Goal: Transaction & Acquisition: Purchase product/service

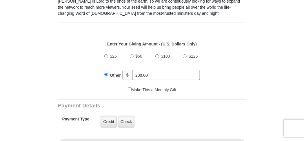
scroll to position [211, 0]
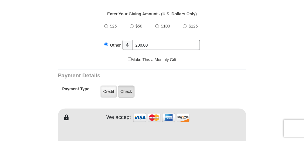
type input "200.00"
click at [124, 86] on label "Check" at bounding box center [126, 92] width 17 height 12
click at [0, 0] on input "Check" at bounding box center [0, 0] width 0 height 0
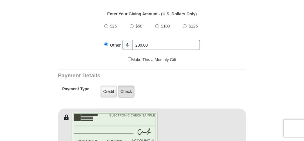
click at [124, 86] on label "Check" at bounding box center [126, 92] width 17 height 12
click at [0, 0] on input "Check" at bounding box center [0, 0] width 0 height 0
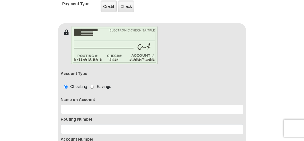
scroll to position [301, 0]
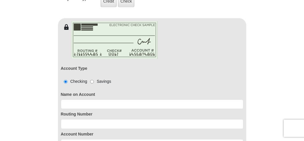
click at [96, 109] on div "Routing Number" at bounding box center [152, 119] width 183 height 20
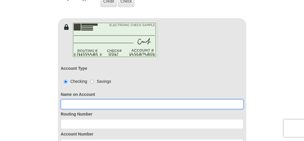
click at [96, 100] on input at bounding box center [152, 105] width 183 height 10
click at [96, 102] on input at bounding box center [152, 105] width 183 height 10
type input "george heck"
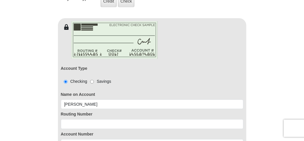
type input "george"
type input "heck"
type input "georgeheck11@att.net"
type input "74281 HIGHWAY 25"
type input "COVINGTON"
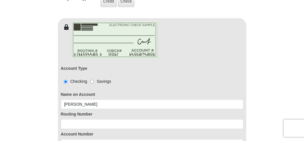
select select "LA"
type input "70435"
type input "9854005884"
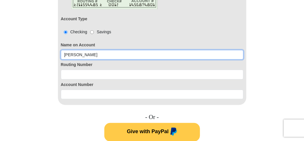
scroll to position [362, 0]
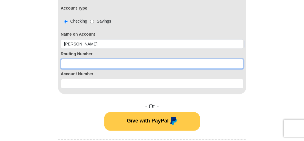
click at [72, 60] on input at bounding box center [152, 64] width 183 height 10
type input "065404544"
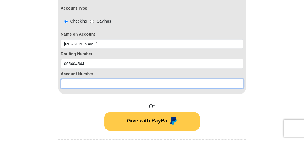
click at [72, 81] on div "Account Type Checking Savings Name on Account george heck Routing Number 065404…" at bounding box center [152, 32] width 188 height 125
click at [72, 79] on input at bounding box center [152, 84] width 183 height 10
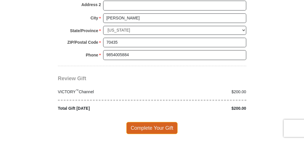
scroll to position [603, 0]
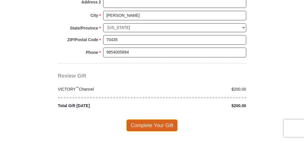
type input "1857339"
click at [149, 119] on span "Complete Your Gift" at bounding box center [151, 125] width 51 height 12
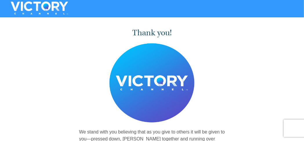
click at [280, 38] on div "Thank you! We stand with you believing that as you give to others it will be gi…" at bounding box center [152, 97] width 304 height 157
